Goal: Use online tool/utility: Utilize a website feature to perform a specific function

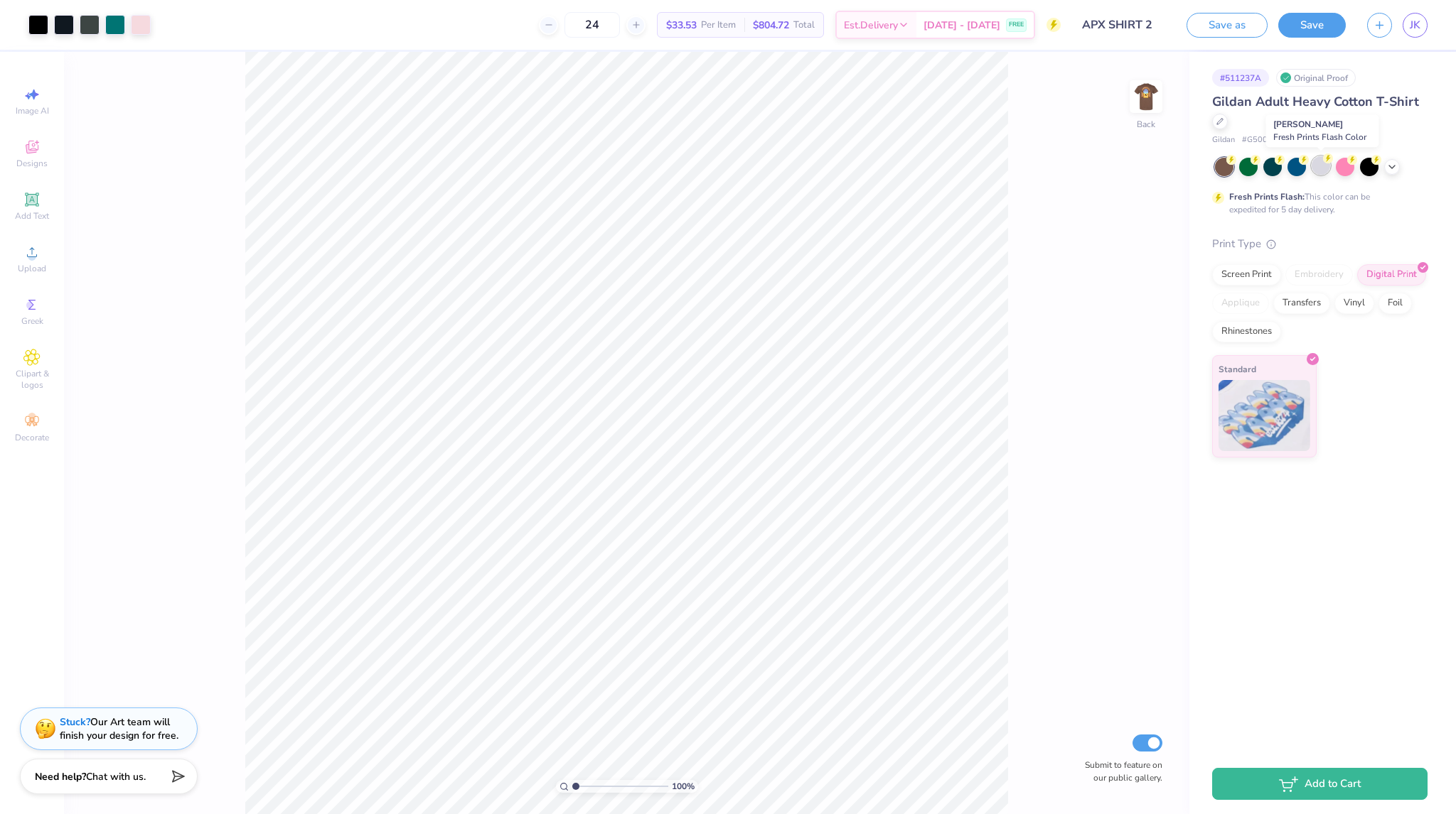
click at [1318, 161] on div at bounding box center [1320, 165] width 18 height 18
drag, startPoint x: 1122, startPoint y: 104, endPoint x: 1131, endPoint y: 100, distance: 9.8
click at [1124, 104] on div "100 % Back Submit to feature on our public gallery." at bounding box center [626, 433] width 1125 height 763
click at [1139, 97] on img at bounding box center [1146, 96] width 57 height 57
click at [1139, 97] on img at bounding box center [1146, 97] width 29 height 29
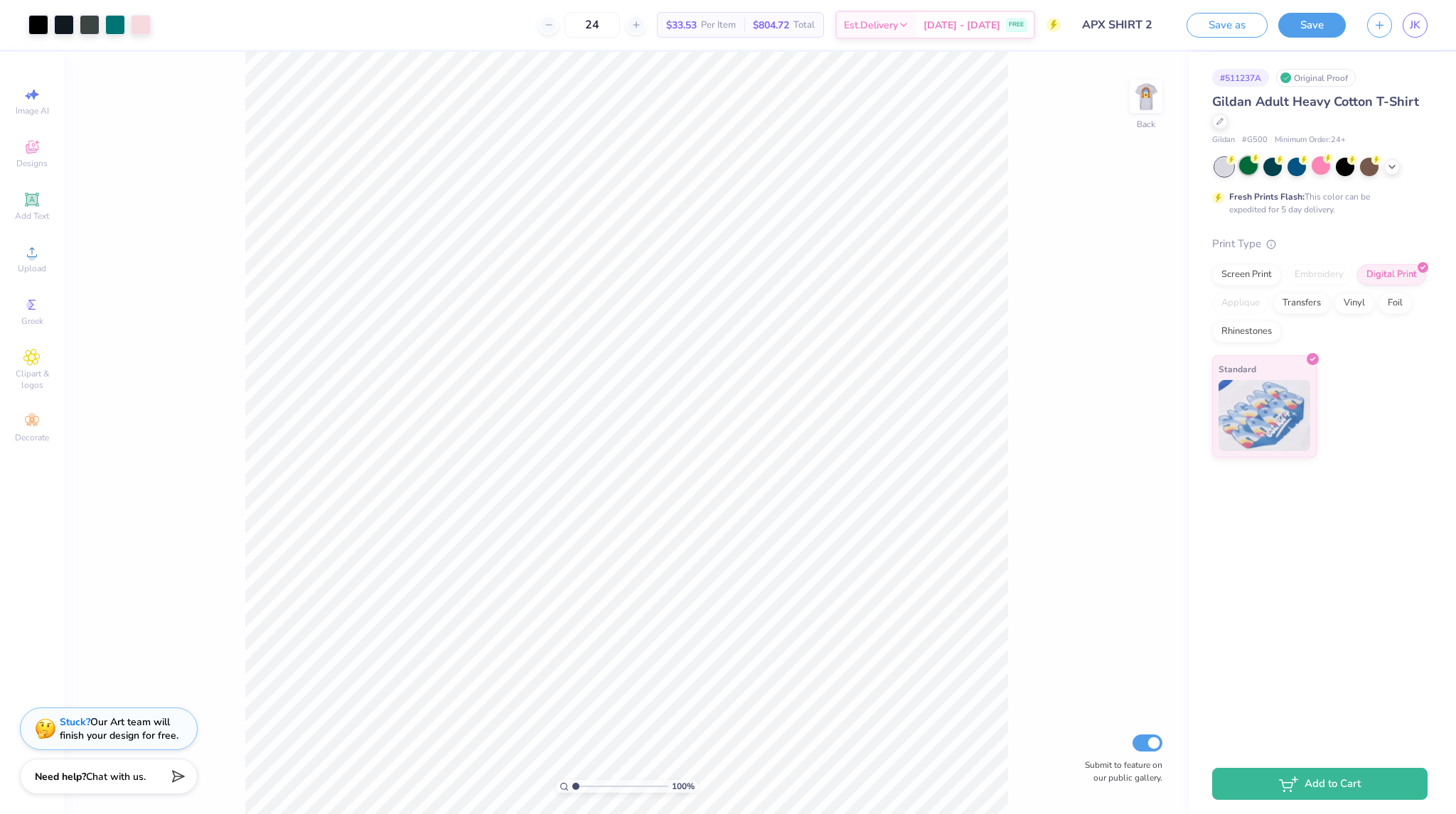
click at [1248, 160] on div at bounding box center [1248, 165] width 18 height 18
click at [1263, 162] on div at bounding box center [1272, 165] width 18 height 18
click at [1281, 164] on div at bounding box center [1272, 165] width 18 height 18
click at [1289, 164] on div at bounding box center [1296, 165] width 18 height 18
click at [1316, 166] on div at bounding box center [1320, 165] width 18 height 18
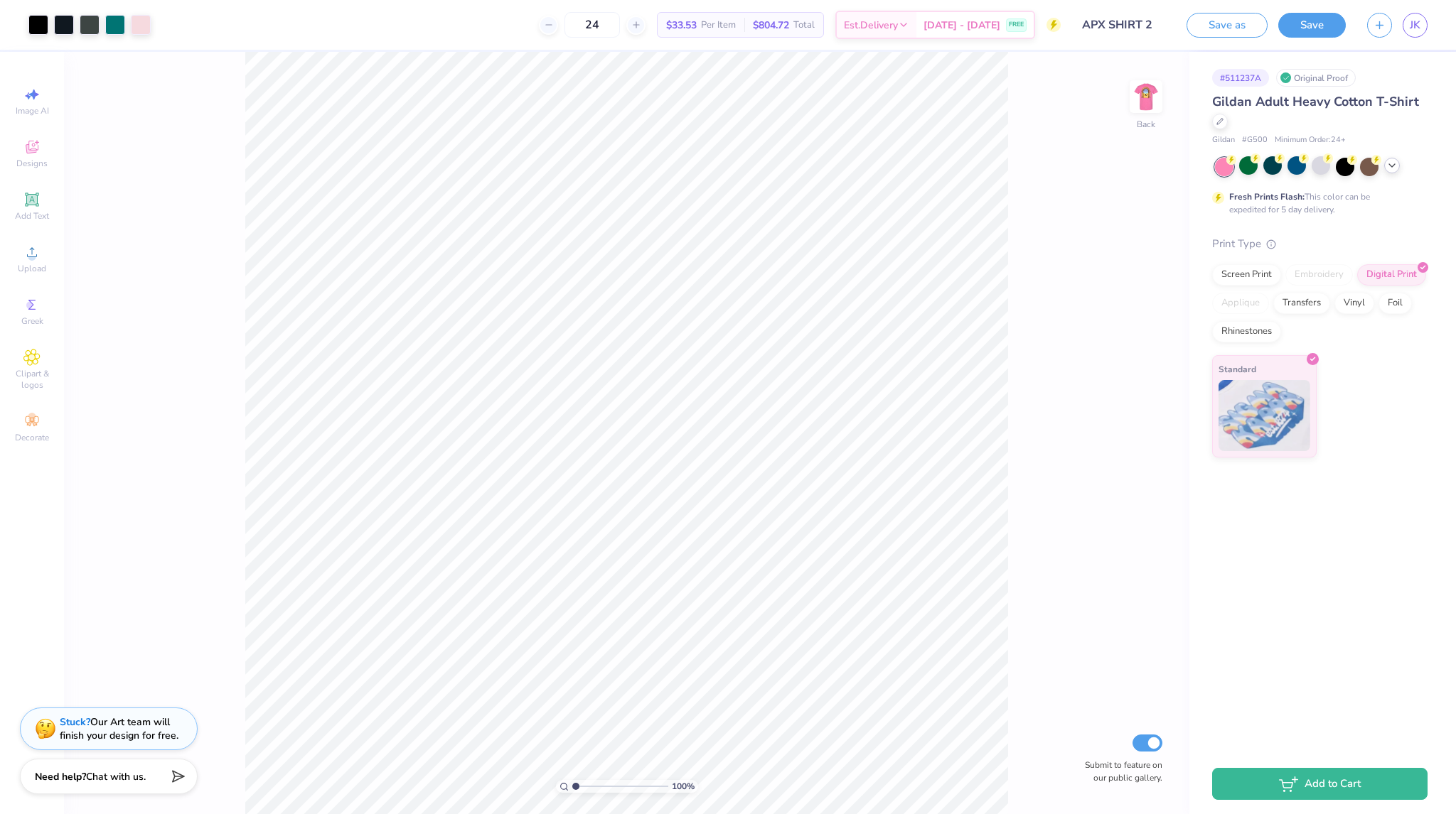
click at [1392, 166] on polyline at bounding box center [1391, 165] width 6 height 3
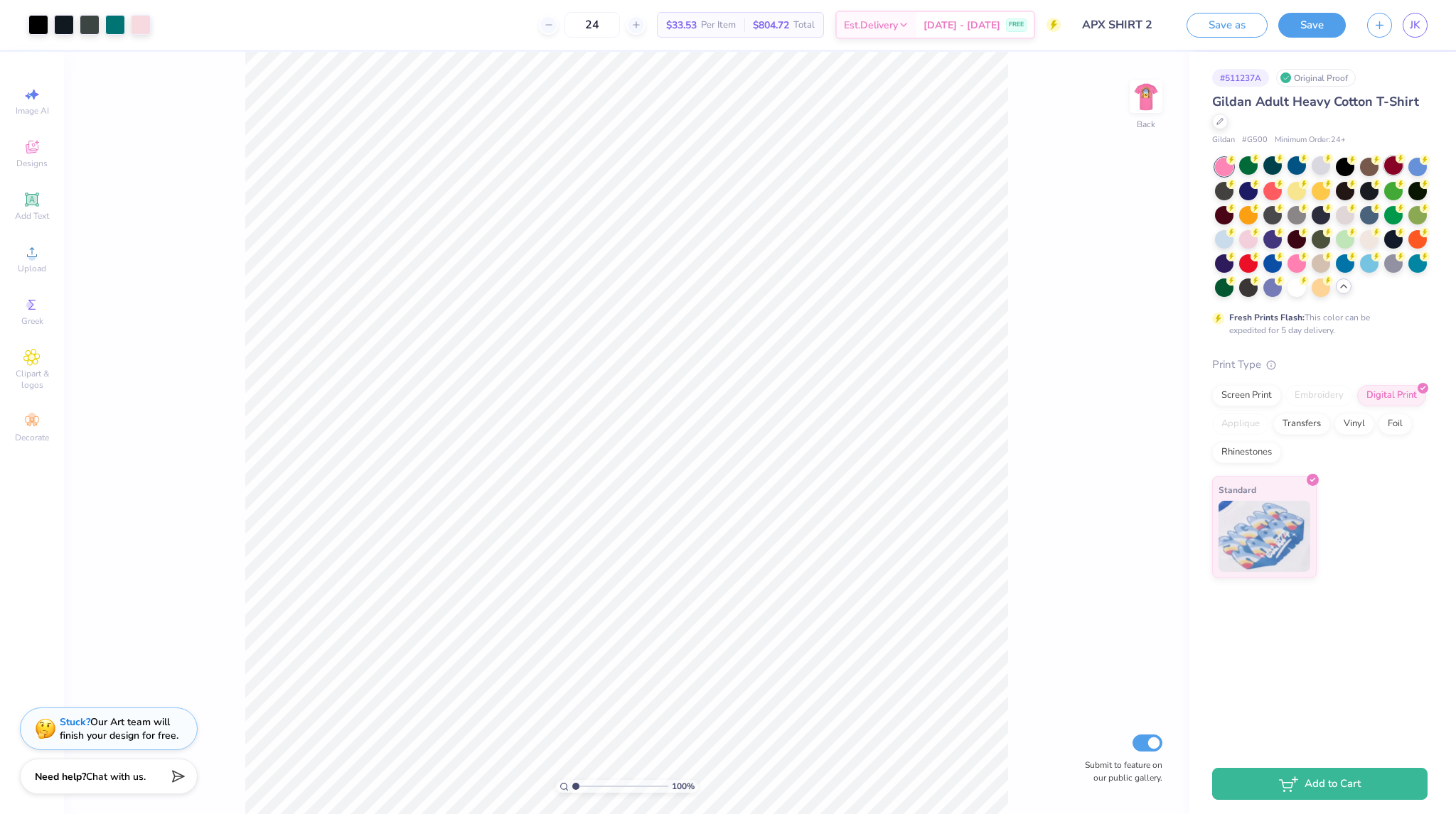
click at [1397, 171] on div at bounding box center [1392, 165] width 18 height 18
click at [1415, 168] on div at bounding box center [1416, 165] width 18 height 18
click at [1226, 186] on div at bounding box center [1224, 189] width 18 height 18
click at [1241, 187] on div at bounding box center [1248, 189] width 18 height 18
click at [1269, 191] on div at bounding box center [1272, 189] width 18 height 18
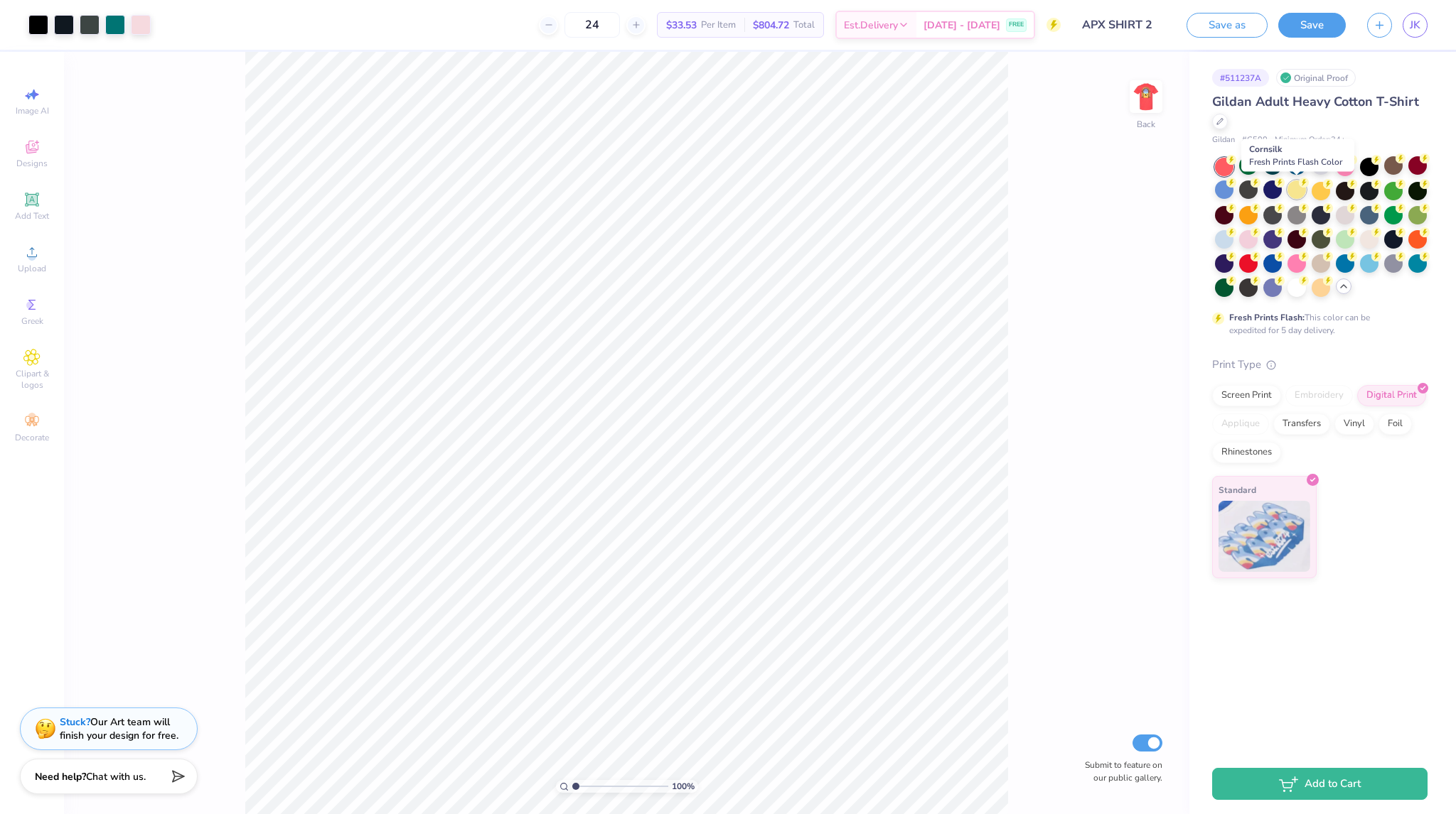
click at [1294, 194] on div at bounding box center [1296, 189] width 18 height 18
click at [1318, 191] on div at bounding box center [1320, 189] width 18 height 18
click at [1351, 194] on div at bounding box center [1344, 189] width 18 height 18
click at [1389, 191] on div at bounding box center [1392, 189] width 18 height 18
click at [1421, 193] on div at bounding box center [1416, 189] width 18 height 18
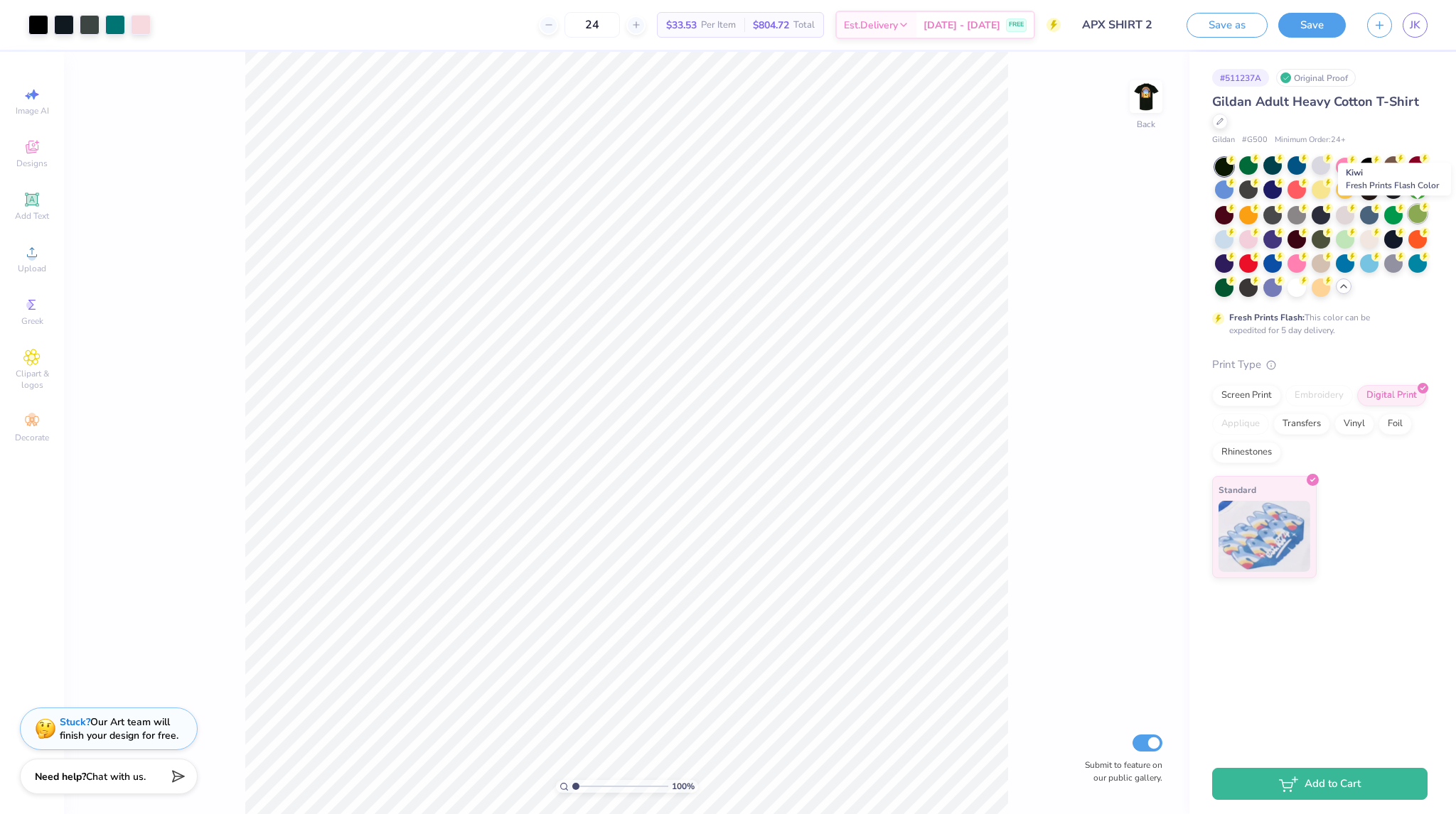
click at [1422, 213] on div at bounding box center [1416, 213] width 18 height 18
click at [1390, 207] on div at bounding box center [1392, 213] width 18 height 18
click at [1373, 209] on circle at bounding box center [1376, 206] width 10 height 10
click at [1344, 213] on div at bounding box center [1344, 213] width 18 height 18
click at [1316, 213] on div at bounding box center [1320, 213] width 18 height 18
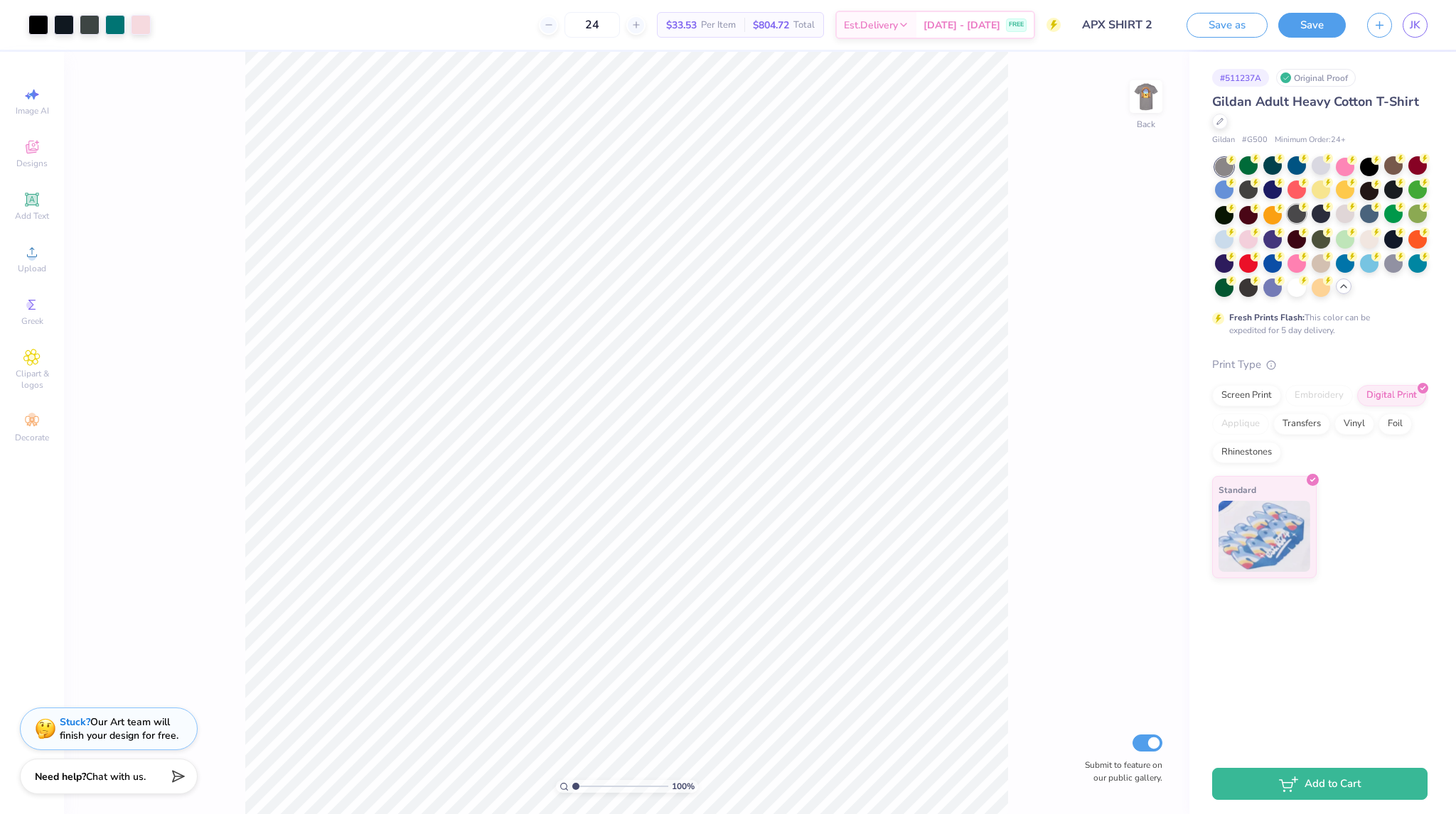
click at [1305, 213] on div at bounding box center [1296, 213] width 18 height 18
click at [1300, 219] on div at bounding box center [1296, 213] width 18 height 18
click at [1136, 99] on img at bounding box center [1146, 96] width 57 height 57
click at [1138, 97] on img at bounding box center [1146, 96] width 57 height 57
click at [1229, 214] on div at bounding box center [1224, 213] width 18 height 18
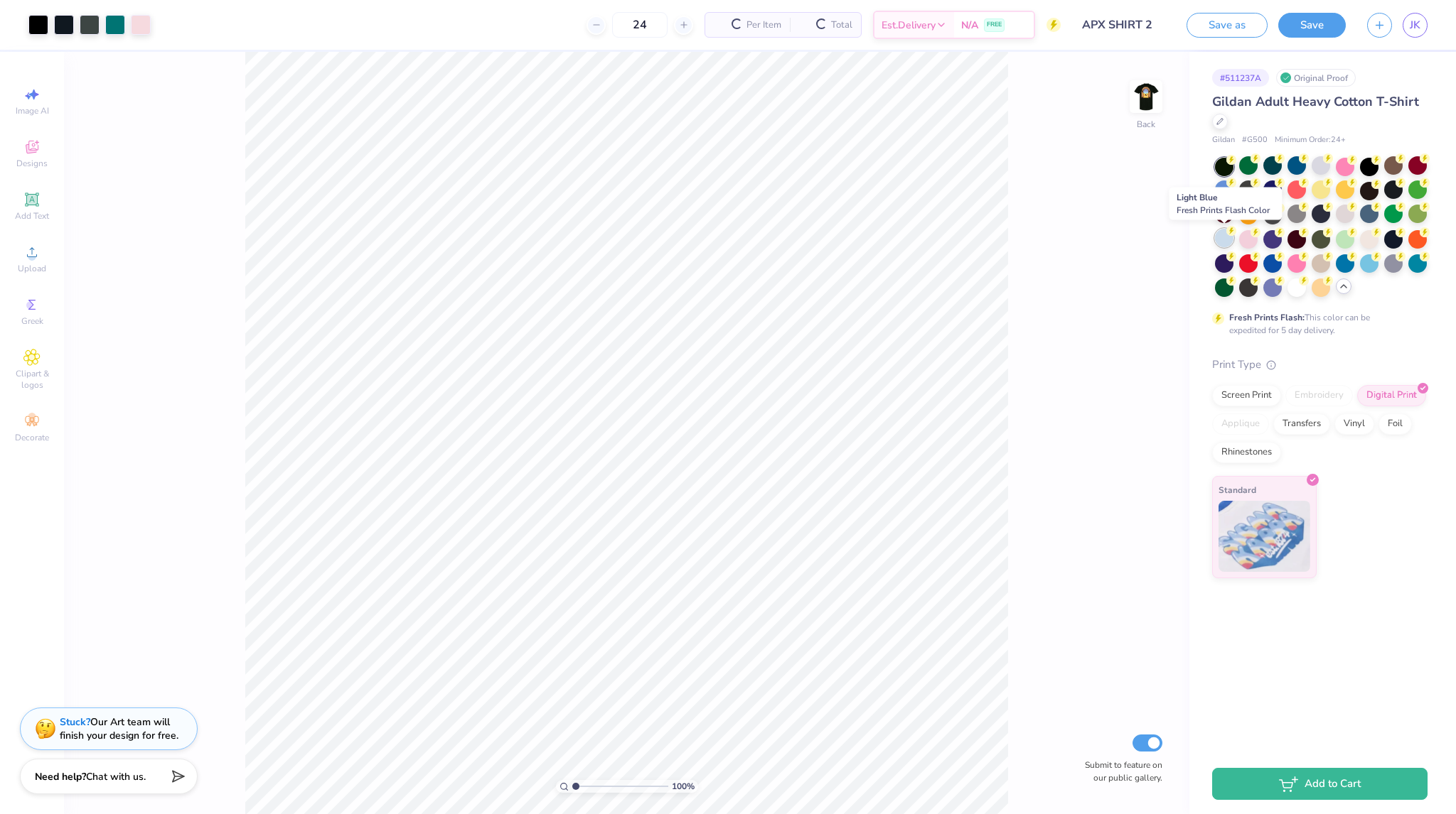
click at [1225, 245] on div at bounding box center [1224, 238] width 18 height 18
click at [1249, 242] on div at bounding box center [1248, 238] width 18 height 18
click at [1268, 243] on div at bounding box center [1272, 238] width 18 height 18
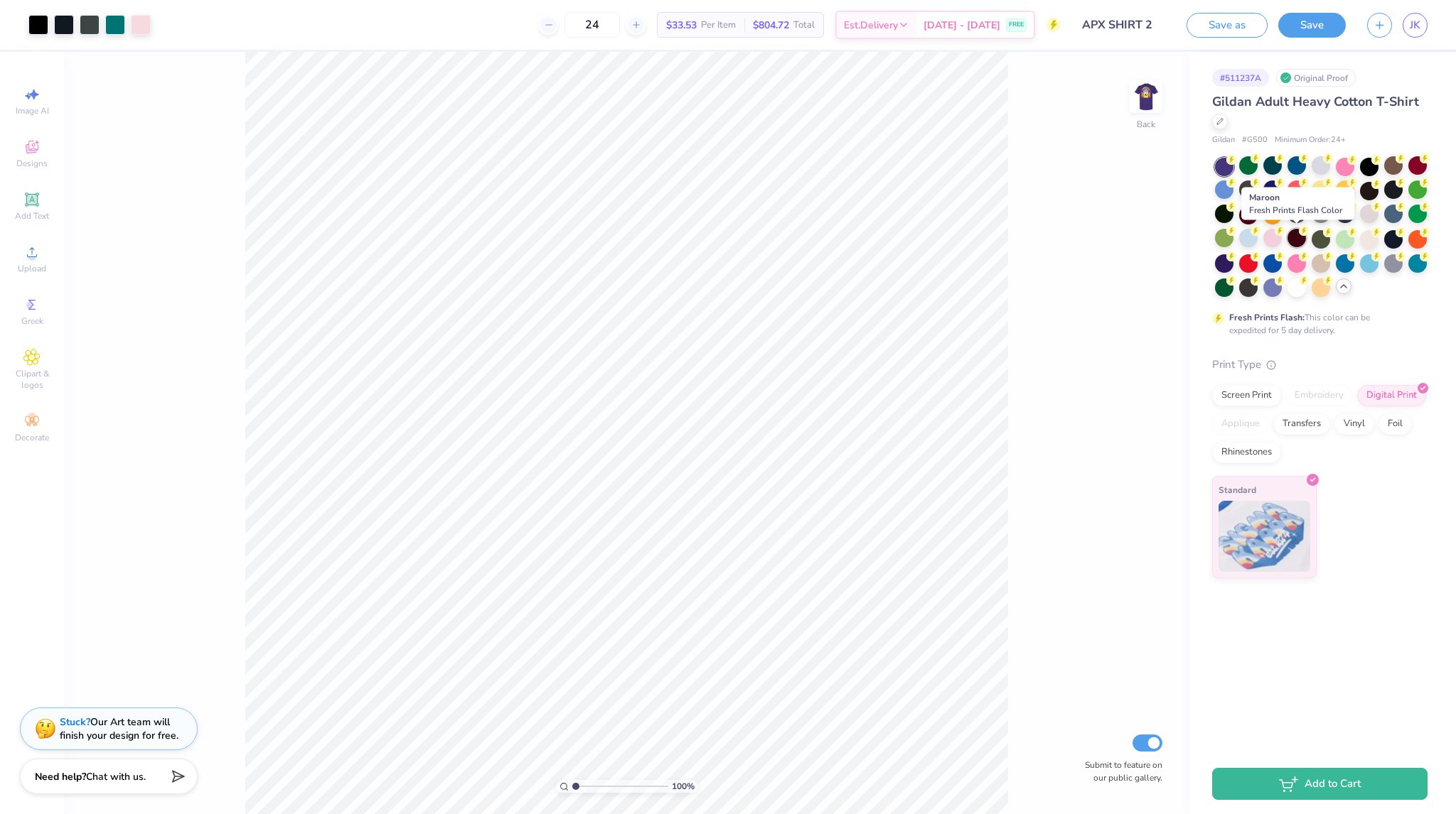
click at [1288, 237] on div at bounding box center [1296, 238] width 18 height 18
click at [1321, 243] on div at bounding box center [1320, 238] width 18 height 18
click at [1356, 240] on div at bounding box center [1321, 227] width 213 height 140
click at [1351, 240] on div at bounding box center [1344, 238] width 18 height 18
click at [1367, 237] on div at bounding box center [1368, 238] width 18 height 18
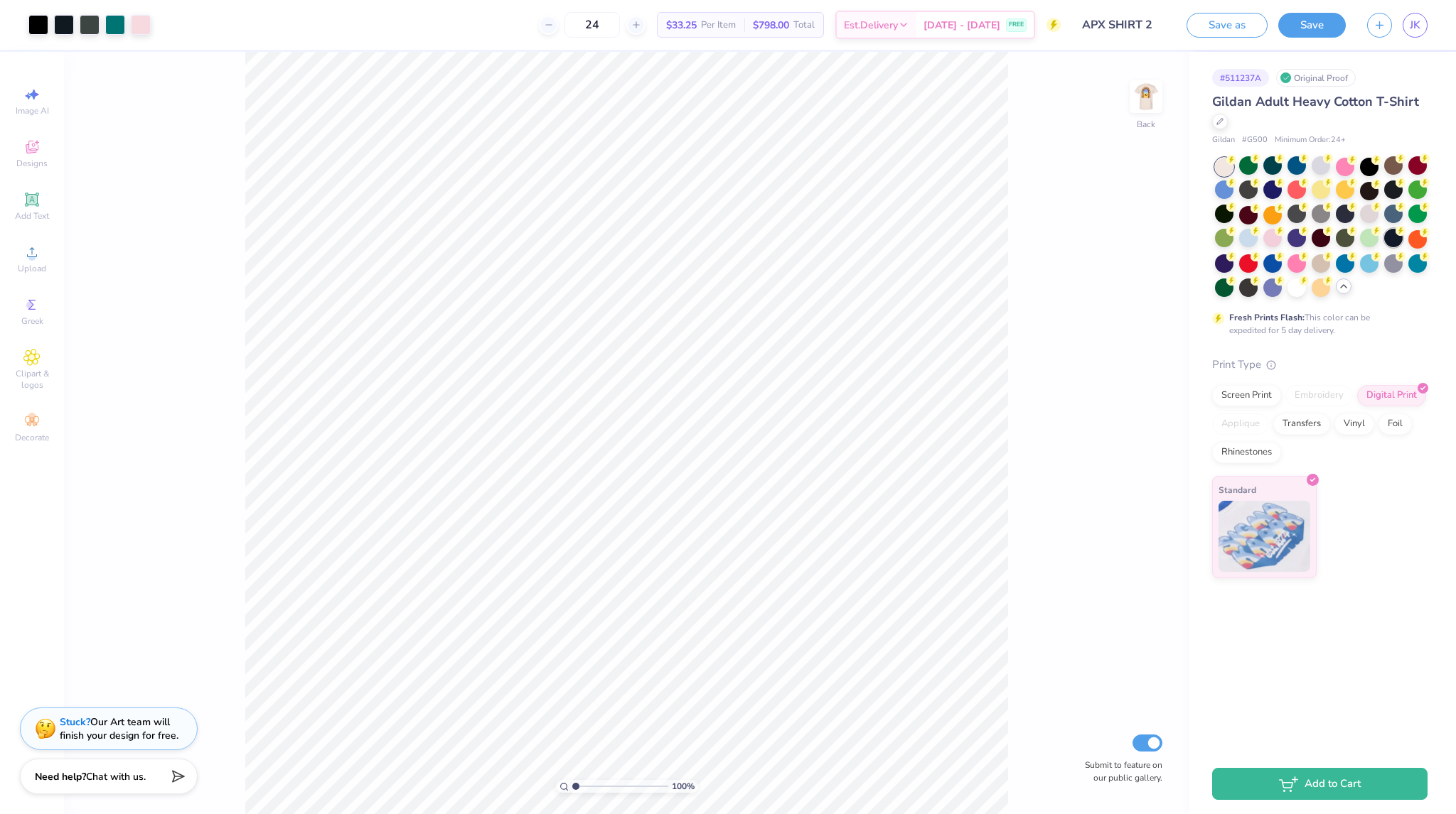
click at [1393, 239] on div at bounding box center [1392, 238] width 18 height 18
click at [1402, 242] on div at bounding box center [1392, 238] width 18 height 18
click at [1417, 237] on div at bounding box center [1416, 238] width 18 height 18
click at [1229, 261] on div at bounding box center [1224, 262] width 18 height 18
click at [1245, 266] on div at bounding box center [1248, 262] width 18 height 18
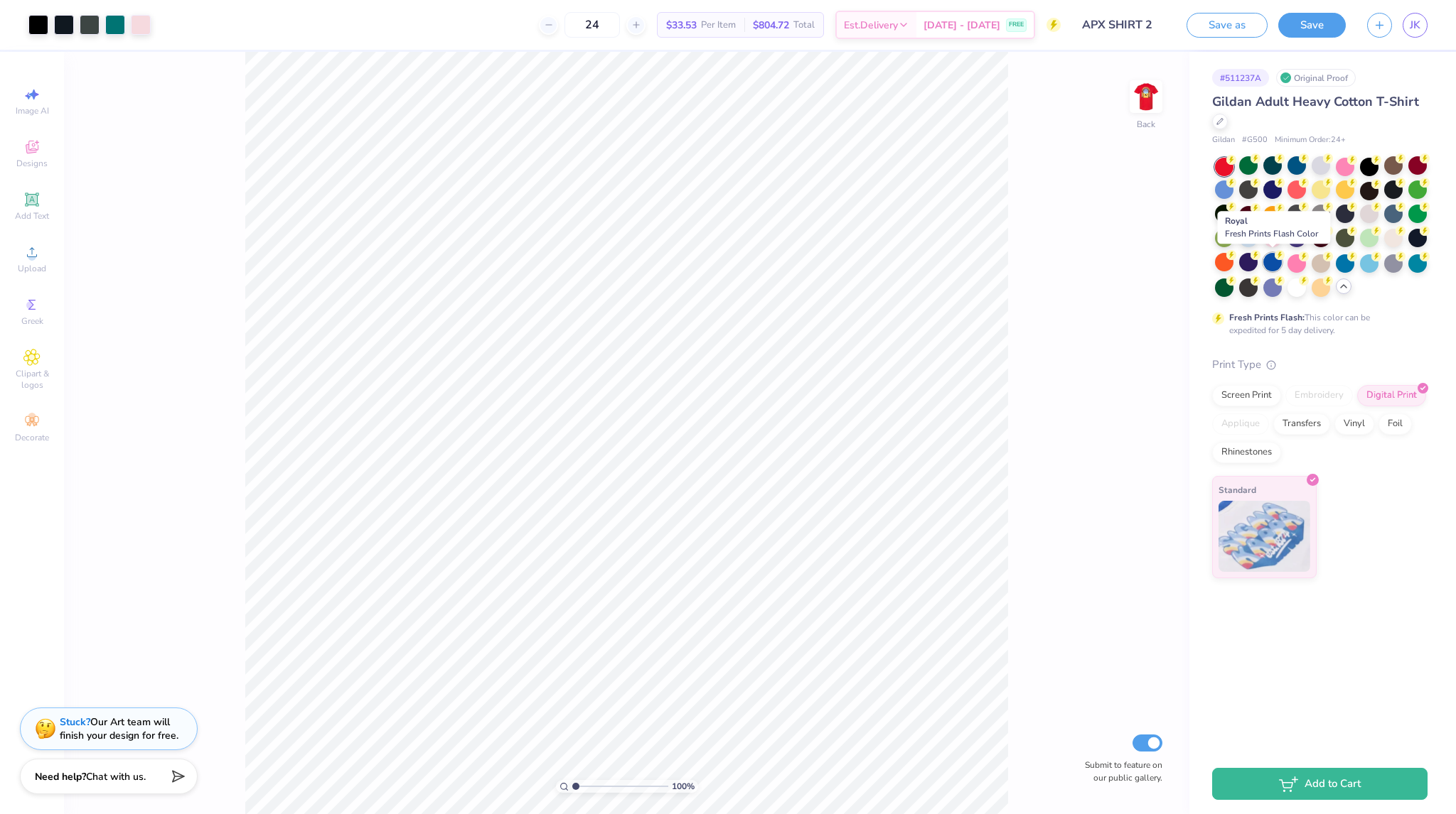
click at [1278, 270] on div at bounding box center [1272, 262] width 18 height 18
click at [1308, 268] on div at bounding box center [1321, 227] width 213 height 140
click at [1296, 265] on div at bounding box center [1296, 262] width 18 height 18
click at [1320, 261] on div at bounding box center [1320, 262] width 18 height 18
click at [1142, 111] on img at bounding box center [1146, 96] width 57 height 57
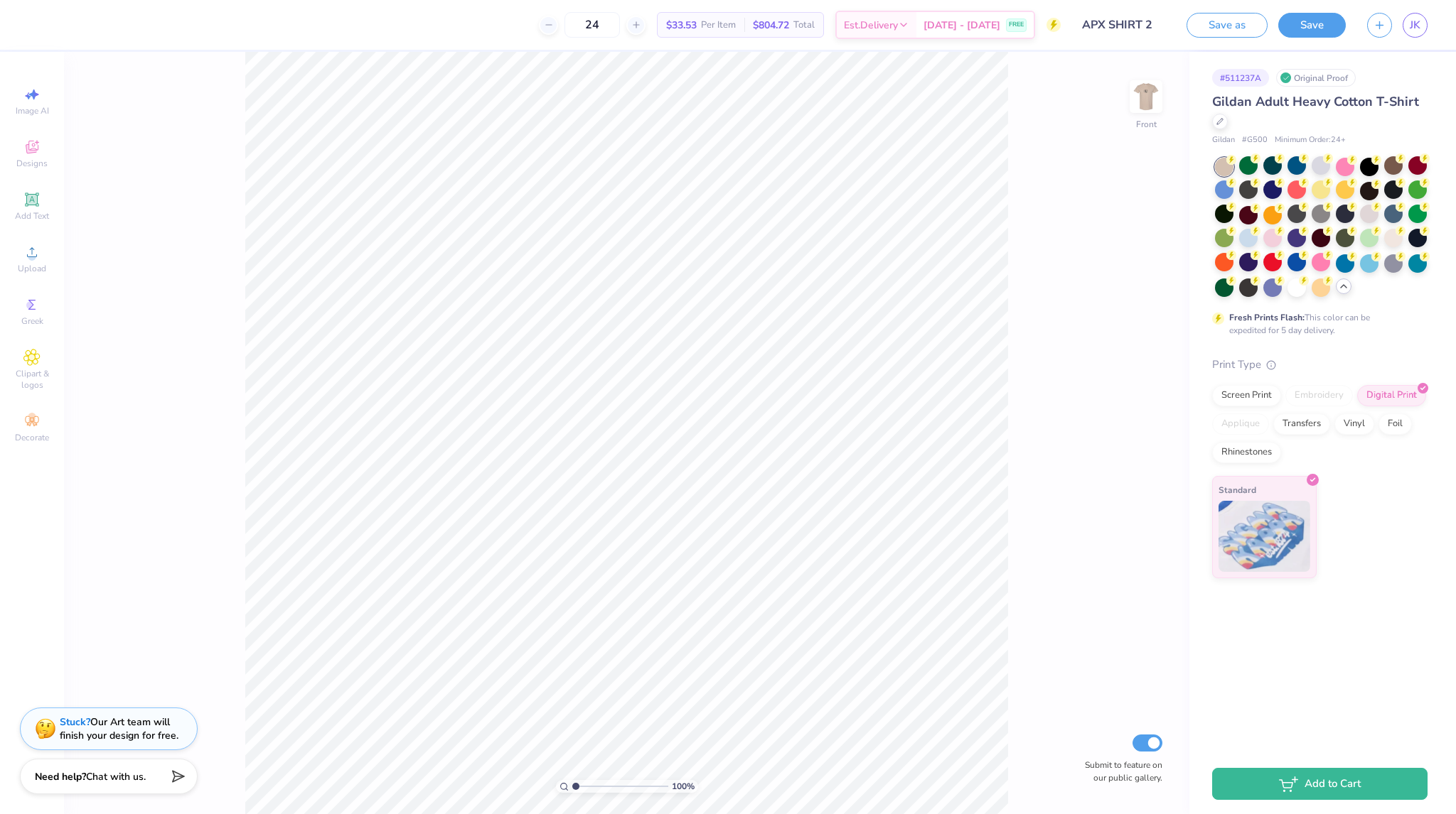
click at [1143, 111] on img at bounding box center [1146, 97] width 29 height 29
